Goal: Task Accomplishment & Management: Manage account settings

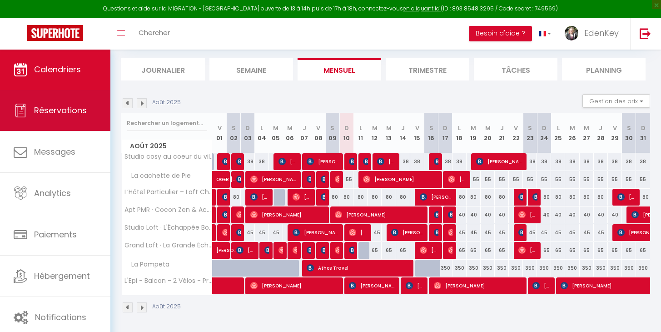
click at [61, 121] on link "Réservations" at bounding box center [55, 110] width 110 height 41
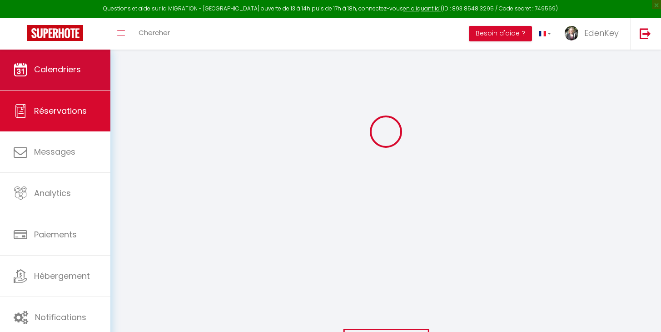
click at [65, 63] on link "Calendriers" at bounding box center [55, 69] width 110 height 41
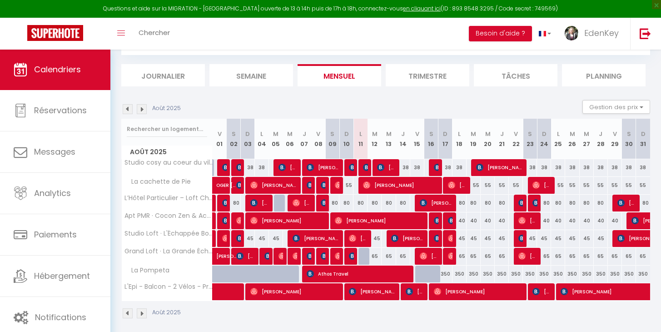
scroll to position [92, 0]
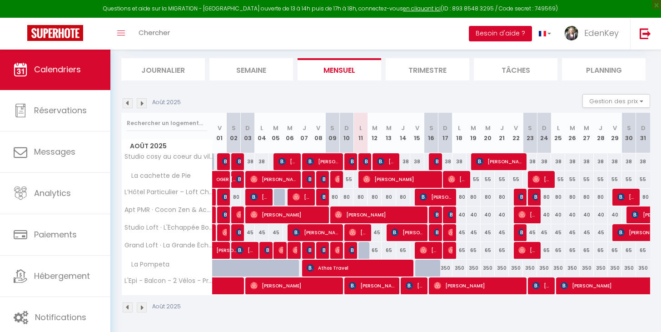
click at [505, 36] on button "Besoin d'aide ?" at bounding box center [500, 33] width 63 height 15
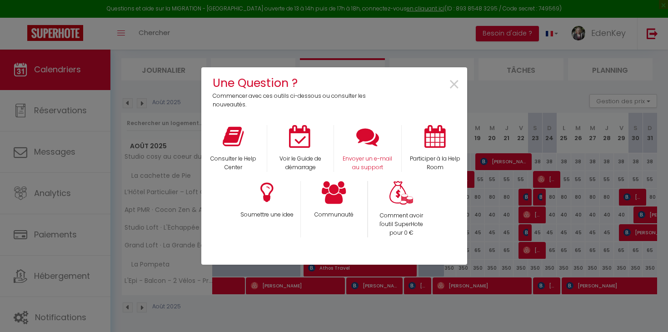
click at [360, 142] on icon at bounding box center [367, 136] width 23 height 23
click at [458, 81] on span "×" at bounding box center [454, 84] width 12 height 29
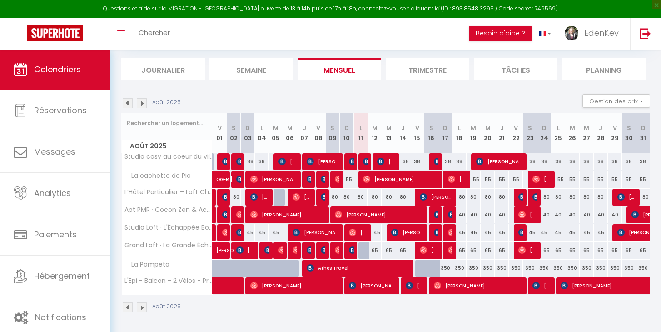
click at [365, 159] on img at bounding box center [366, 161] width 7 height 7
select select "OK"
select select "KO"
select select "1"
select select "0"
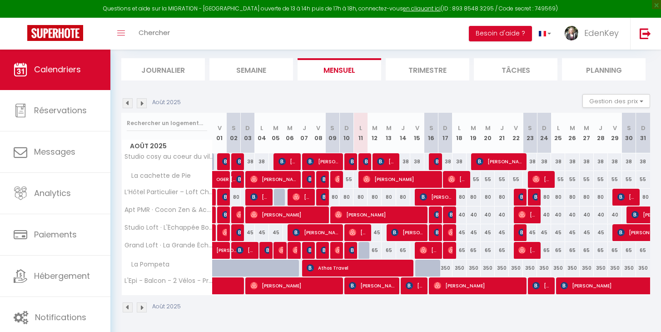
select select "1"
select select
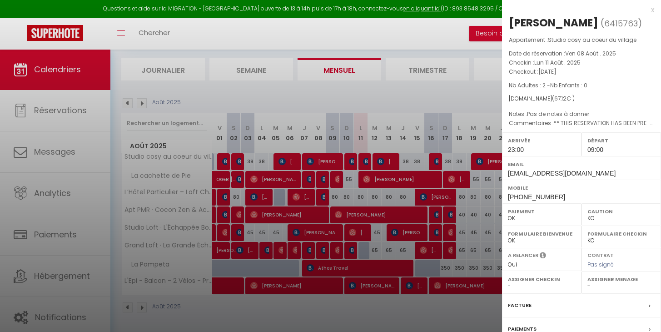
select select "45908"
click at [646, 10] on div "x" at bounding box center [578, 10] width 152 height 11
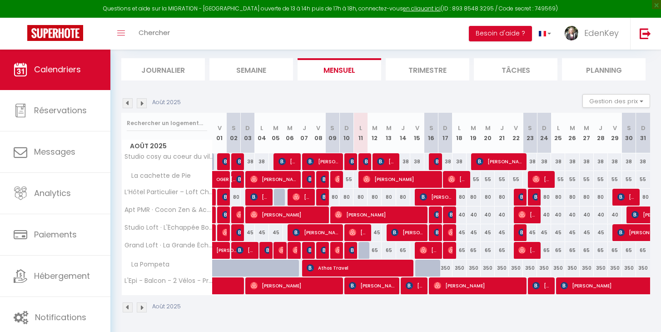
click at [367, 159] on img at bounding box center [366, 161] width 7 height 7
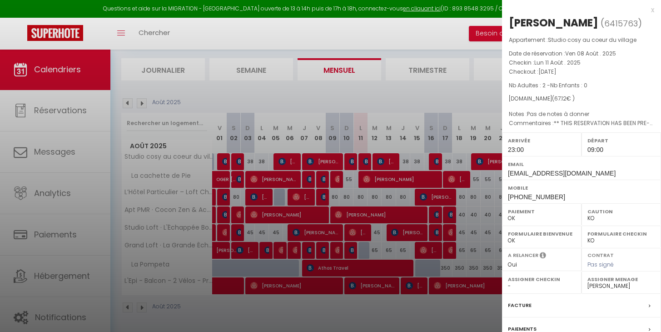
click at [646, 10] on div "x" at bounding box center [578, 10] width 152 height 11
